Goal: Task Accomplishment & Management: Use online tool/utility

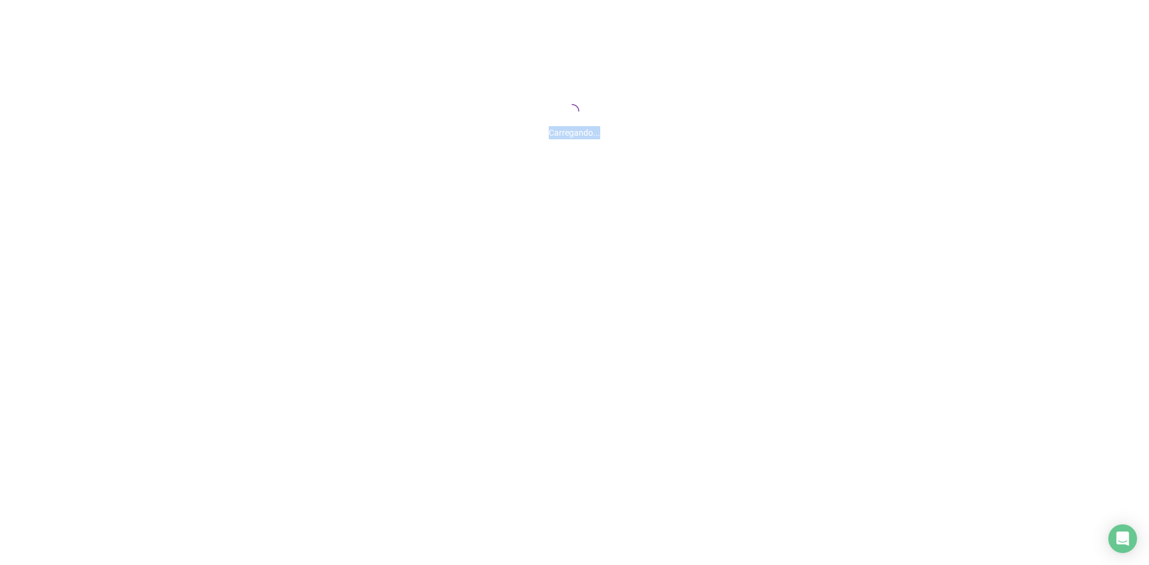
drag, startPoint x: 625, startPoint y: 146, endPoint x: 604, endPoint y: 131, distance: 26.2
click at [604, 131] on div "Carregando..." at bounding box center [574, 119] width 1149 height 239
click at [580, 132] on span "Carregando..." at bounding box center [574, 133] width 51 height 10
drag, startPoint x: 592, startPoint y: 132, endPoint x: 609, endPoint y: 129, distance: 17.0
click at [609, 129] on div "Carregando..." at bounding box center [574, 130] width 1149 height 20
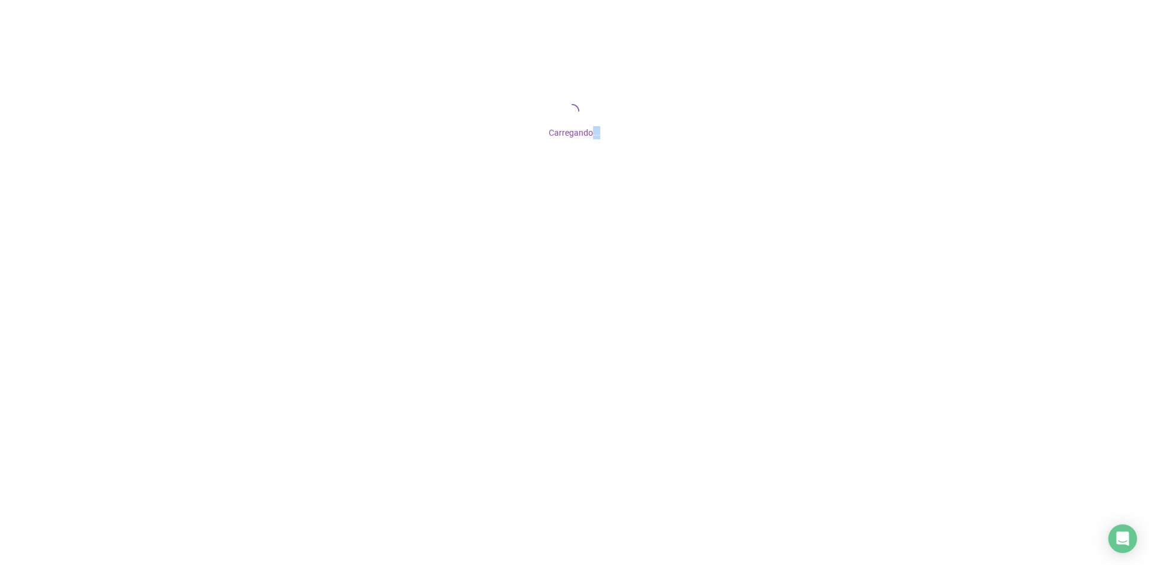
click at [594, 129] on span "Carregando..." at bounding box center [574, 133] width 51 height 10
click at [595, 130] on span "Carregando..." at bounding box center [574, 133] width 51 height 10
click at [600, 134] on div "Carregando..." at bounding box center [574, 130] width 1149 height 20
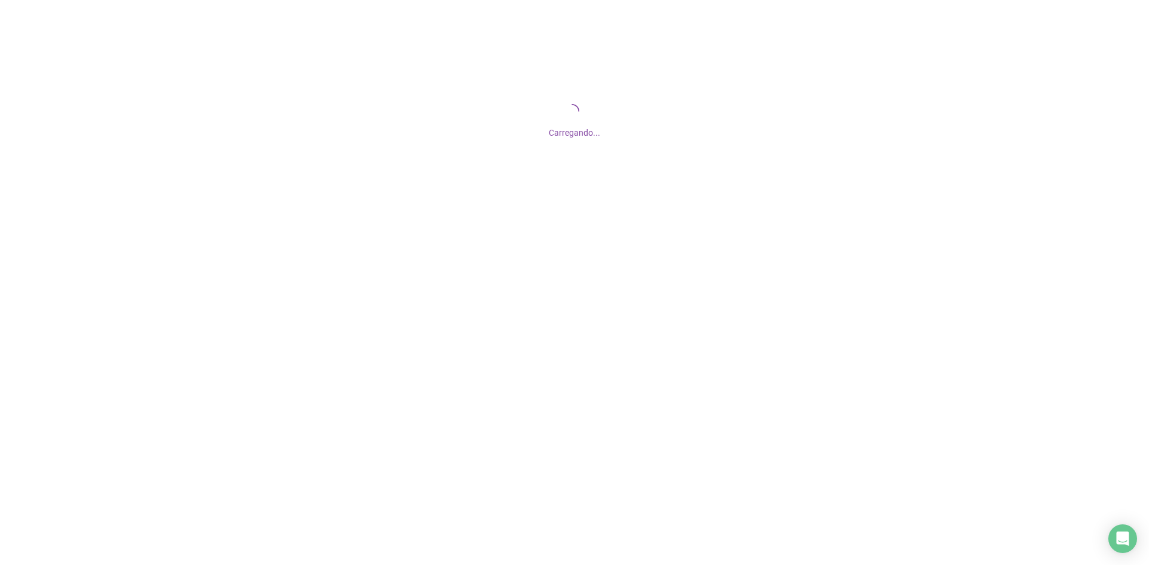
click at [597, 135] on span "Carregando..." at bounding box center [574, 133] width 51 height 10
click at [603, 135] on div "Carregando..." at bounding box center [574, 130] width 1149 height 20
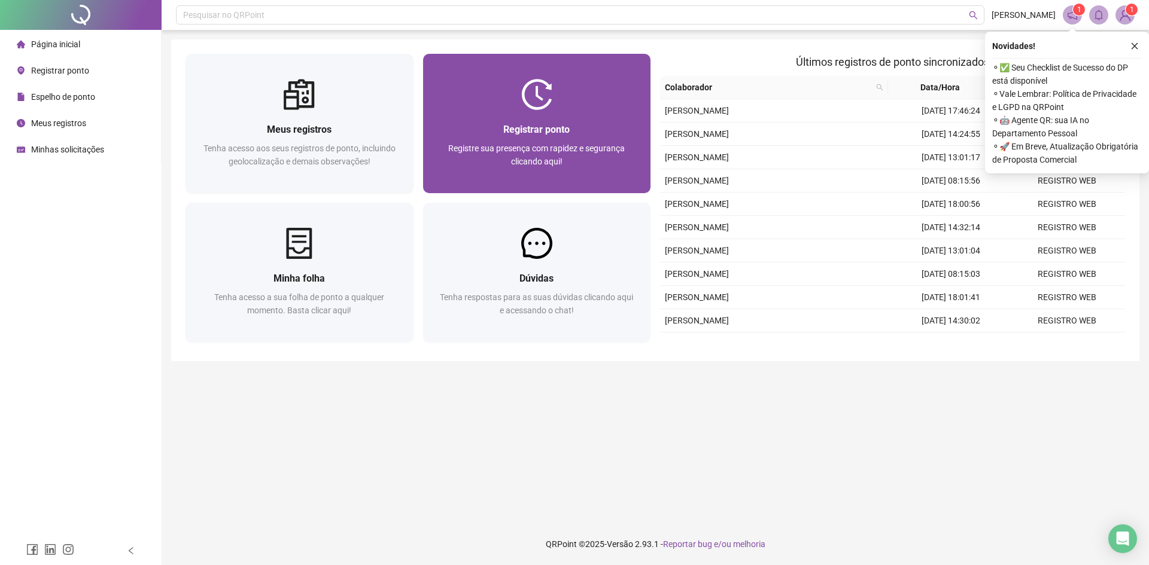
click at [567, 96] on div at bounding box center [537, 94] width 228 height 31
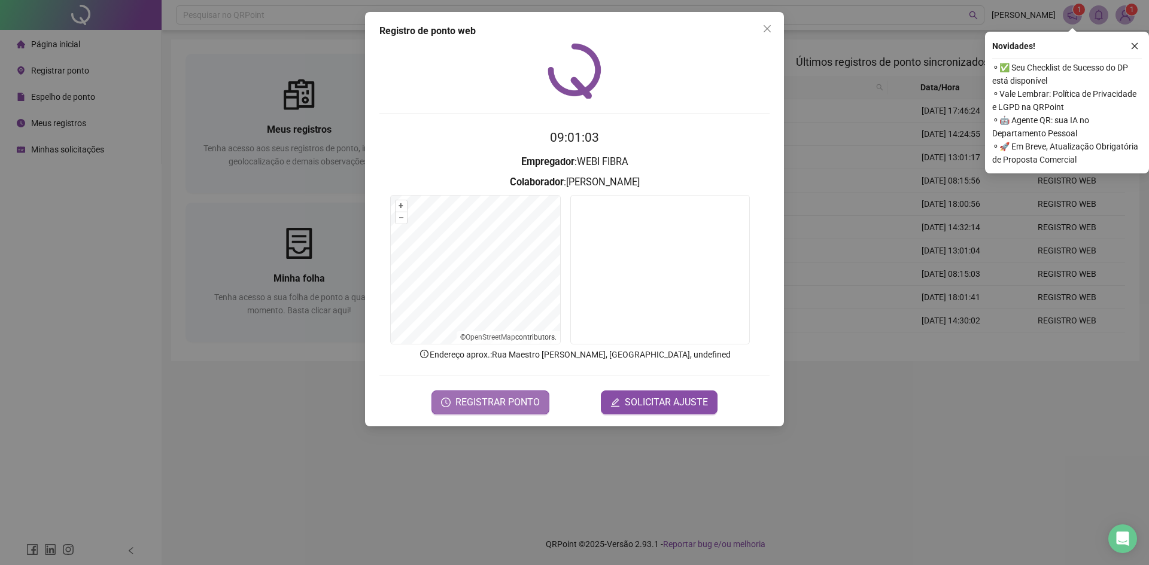
click at [516, 401] on span "REGISTRAR PONTO" at bounding box center [497, 403] width 84 height 14
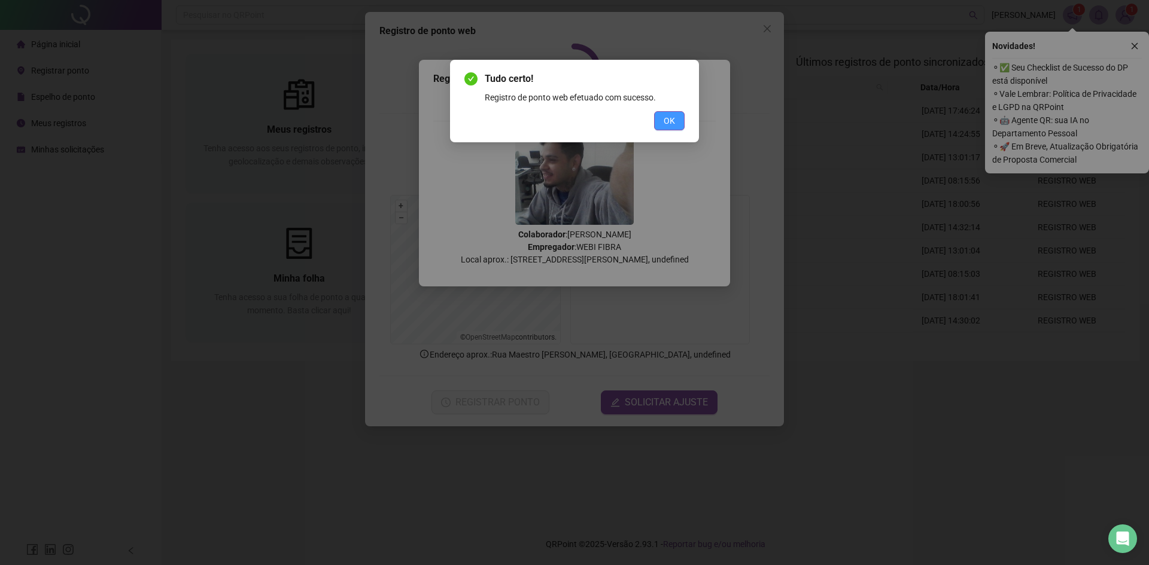
click at [665, 115] on span "OK" at bounding box center [669, 120] width 11 height 13
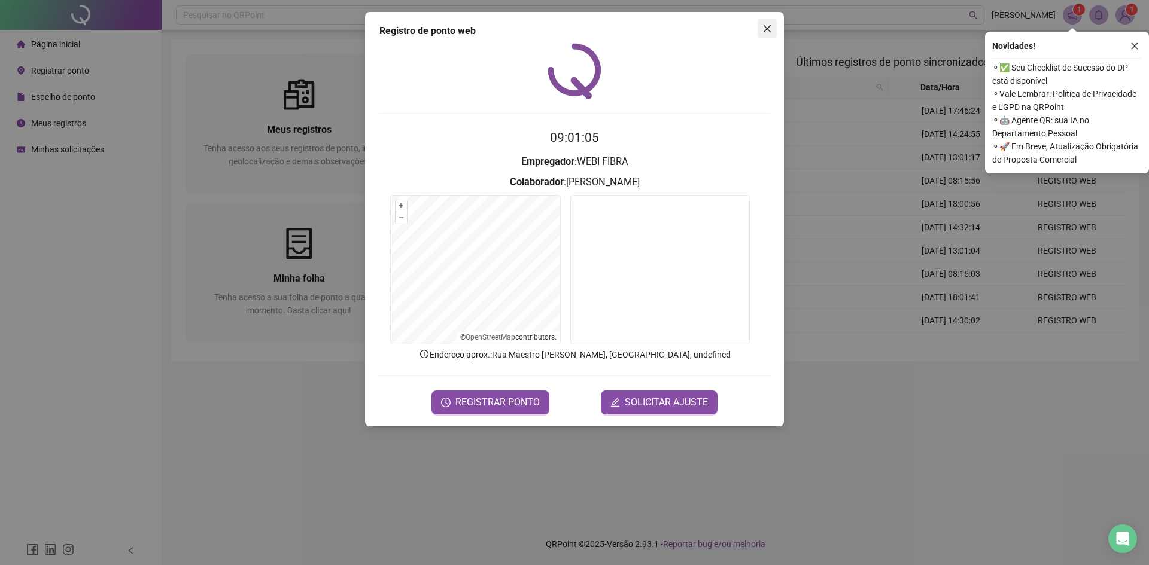
click at [761, 32] on span "Close" at bounding box center [767, 29] width 19 height 10
